Goal: Task Accomplishment & Management: Manage account settings

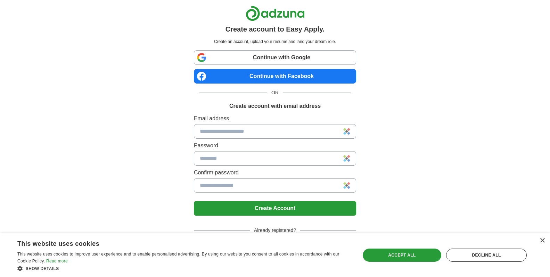
drag, startPoint x: 509, startPoint y: 249, endPoint x: 539, endPoint y: 240, distance: 31.2
click at [536, 241] on div "× This website uses cookies This website uses cookies to improve user experienc…" at bounding box center [275, 256] width 550 height 44
click at [542, 242] on div "×" at bounding box center [541, 241] width 5 height 5
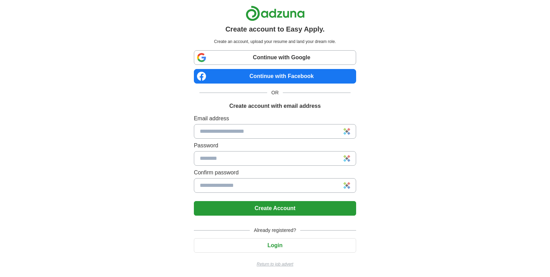
scroll to position [1, 0]
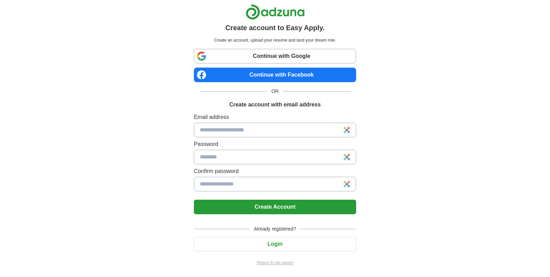
click at [292, 245] on button "Login" at bounding box center [275, 244] width 162 height 15
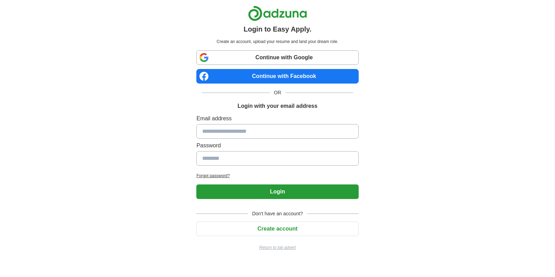
click at [263, 128] on input at bounding box center [278, 131] width 162 height 15
